Goal: Navigation & Orientation: Find specific page/section

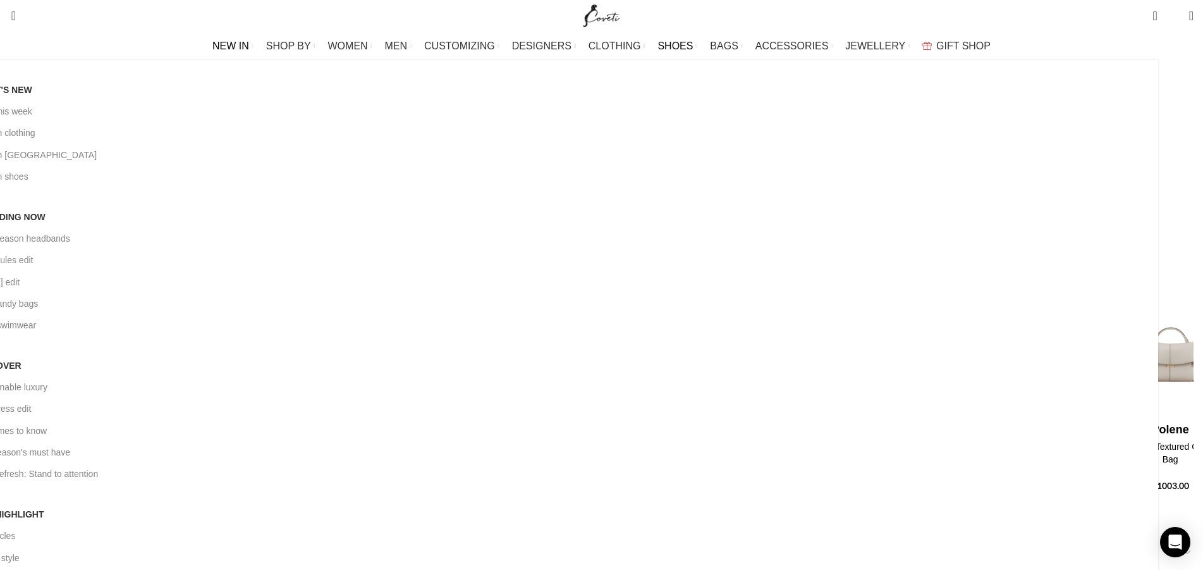
click at [249, 42] on span "NEW IN" at bounding box center [230, 46] width 37 height 12
click at [257, 116] on link "New this week" at bounding box center [562, 112] width 1174 height 22
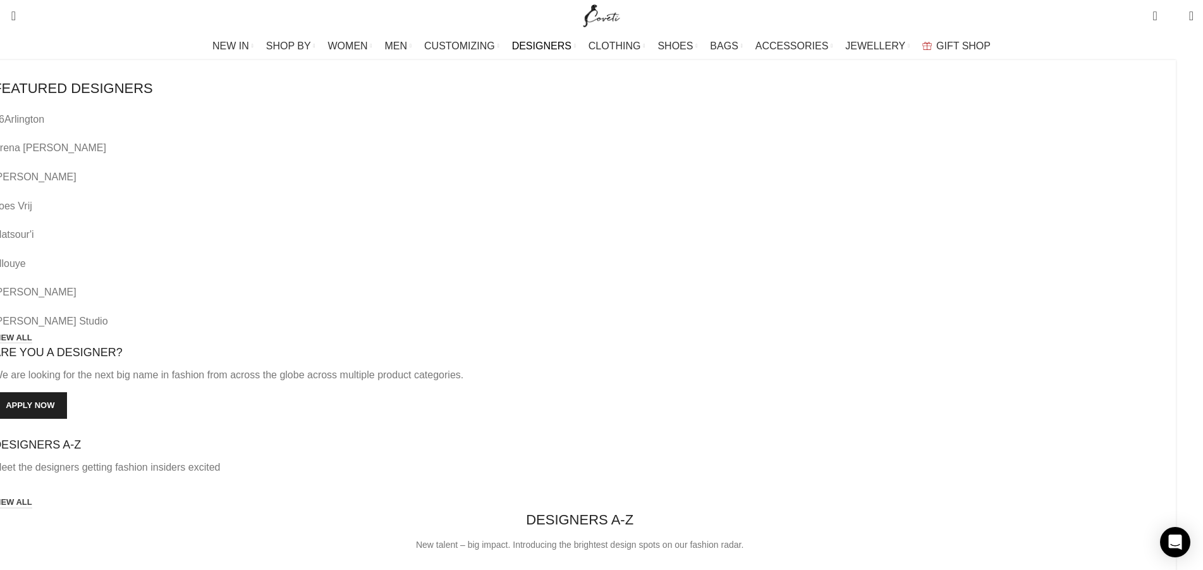
click at [569, 46] on span "DESIGNERS" at bounding box center [541, 46] width 59 height 12
